Goal: Complete application form

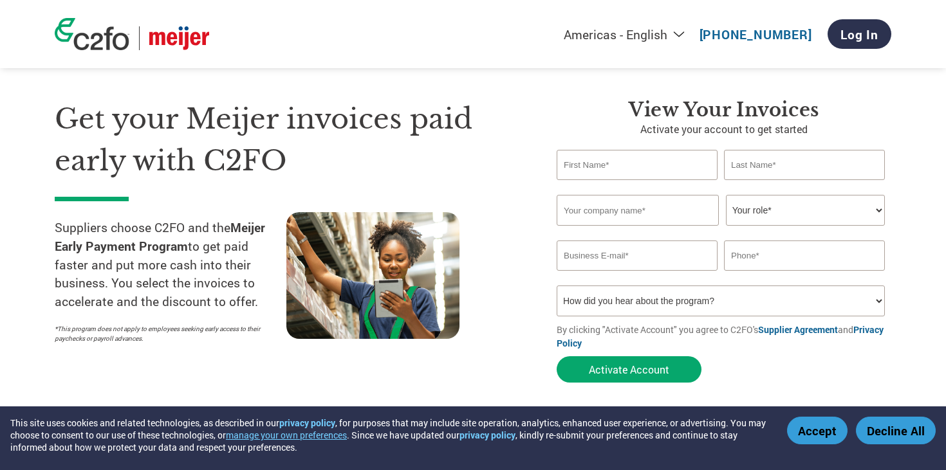
scroll to position [27, 0]
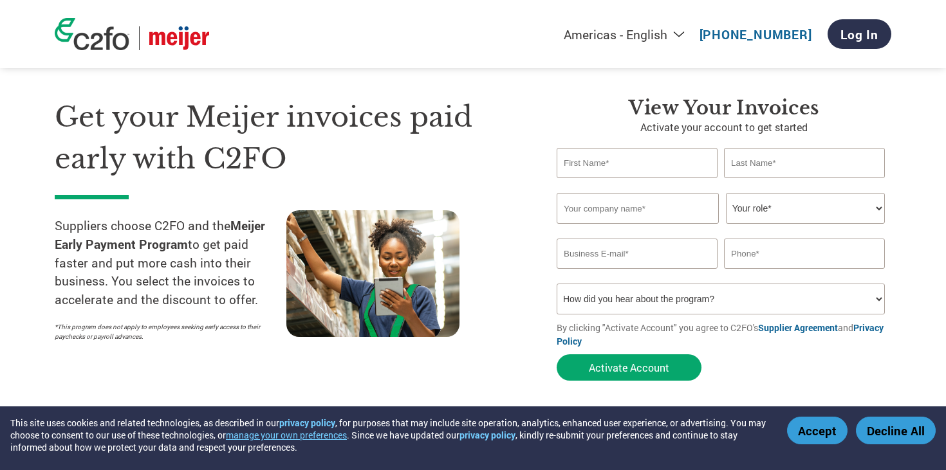
click at [829, 438] on button "Accept" at bounding box center [817, 431] width 60 height 28
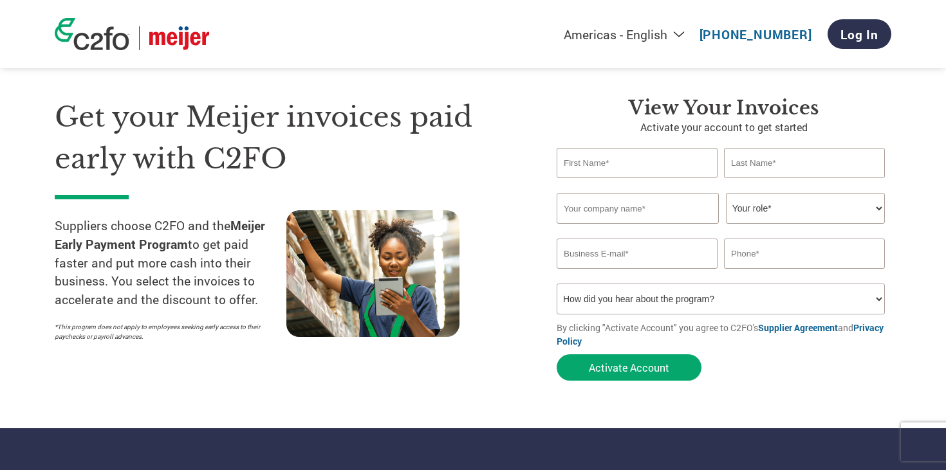
click at [621, 165] on input "text" at bounding box center [637, 163] width 161 height 30
type input "Austin"
type input "[PERSON_NAME]"
type input "Top Notch Pressure Washing"
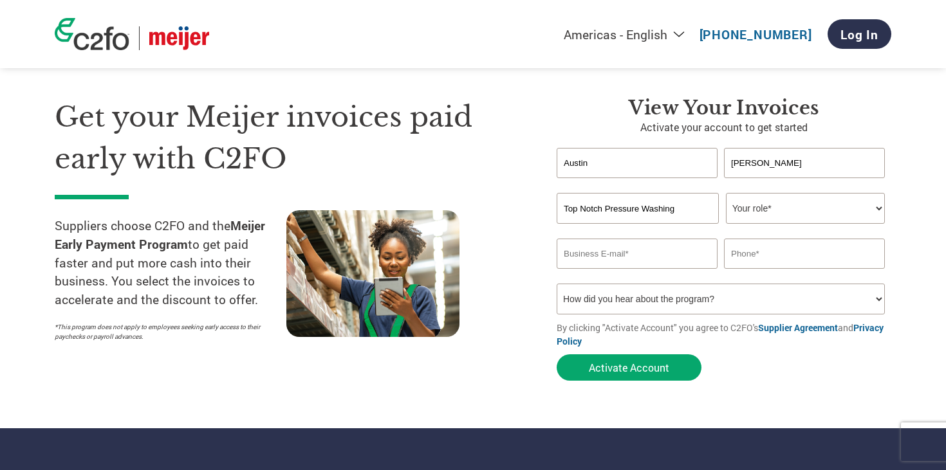
type input "[EMAIL_ADDRESS][DOMAIN_NAME]"
type input "3173405417"
select select "PRESIDENT"
click option "President" at bounding box center [0, 0] width 0 height 0
select select "Received a Letter"
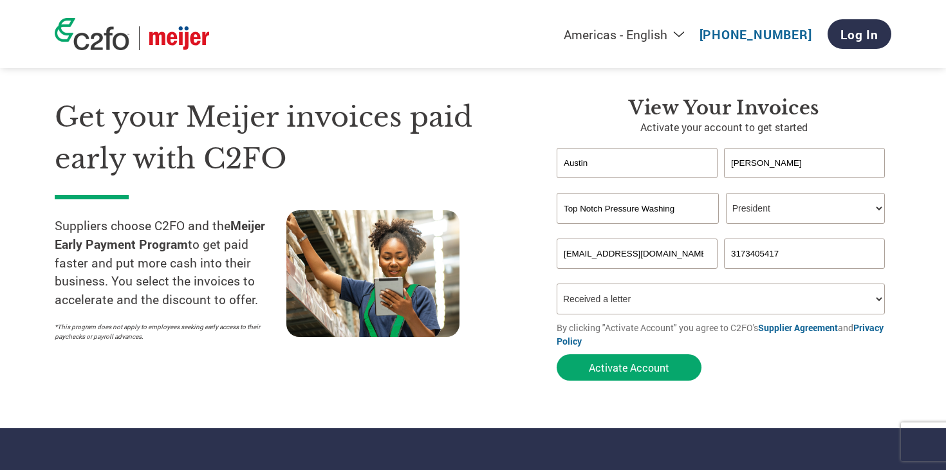
click option "Received a letter" at bounding box center [0, 0] width 0 height 0
click at [627, 378] on button "Activate Account" at bounding box center [629, 367] width 145 height 26
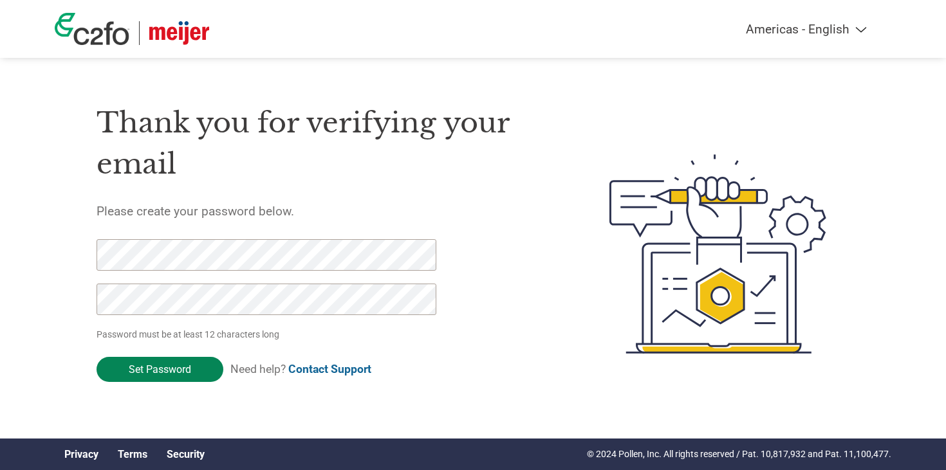
click at [175, 372] on input "Set Password" at bounding box center [160, 369] width 127 height 25
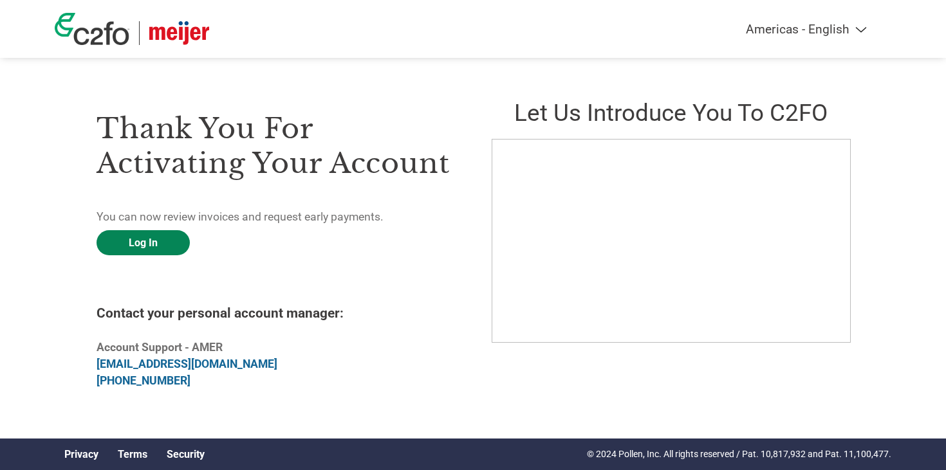
click at [151, 248] on link "Log In" at bounding box center [143, 242] width 93 height 25
